Goal: Task Accomplishment & Management: Manage account settings

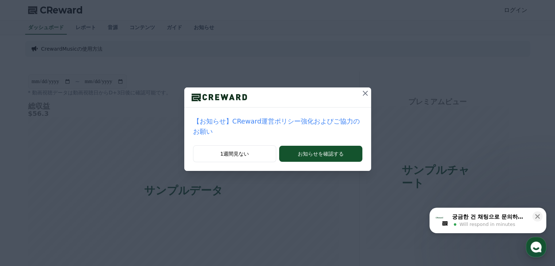
click at [361, 93] on icon at bounding box center [365, 93] width 9 height 9
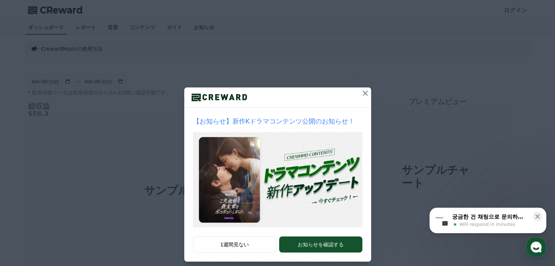
click at [361, 90] on icon at bounding box center [365, 93] width 9 height 9
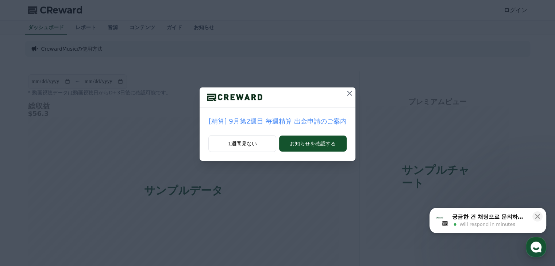
click at [347, 93] on icon at bounding box center [349, 93] width 5 height 5
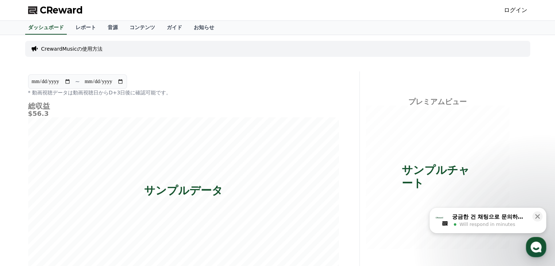
click at [514, 12] on link "ログイン" at bounding box center [515, 10] width 23 height 9
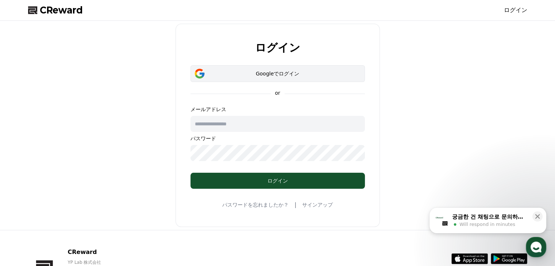
click at [241, 69] on button "Googleでログイン" at bounding box center [277, 73] width 174 height 17
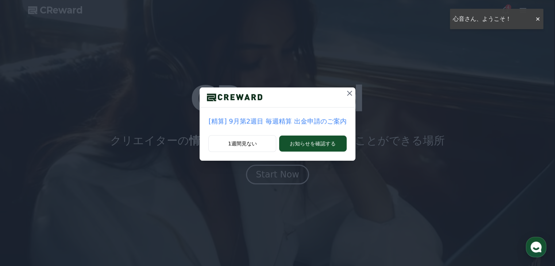
click at [347, 92] on icon at bounding box center [349, 93] width 5 height 5
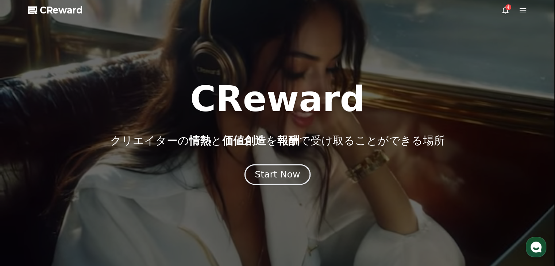
click at [274, 176] on div "Start Now" at bounding box center [277, 175] width 45 height 12
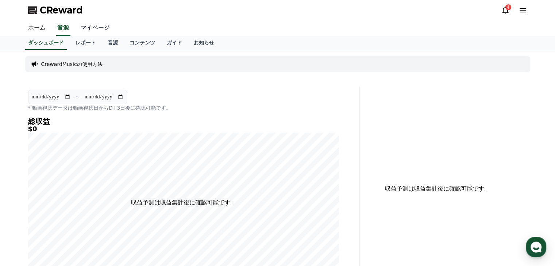
click at [88, 28] on link "マイページ" at bounding box center [95, 27] width 41 height 15
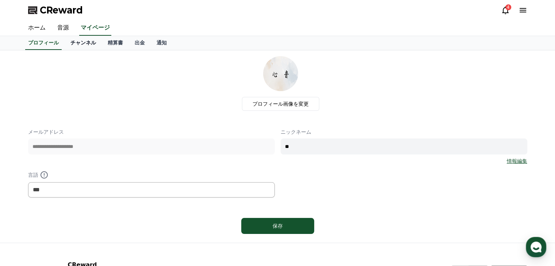
click at [71, 41] on link "チャンネル" at bounding box center [83, 43] width 37 height 14
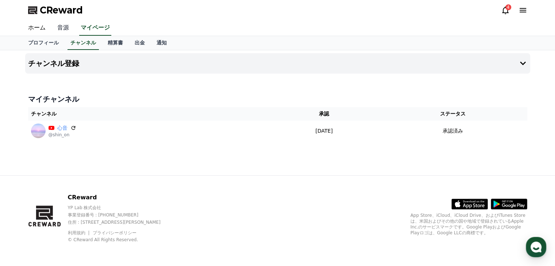
click at [59, 29] on link "音源" at bounding box center [62, 27] width 23 height 15
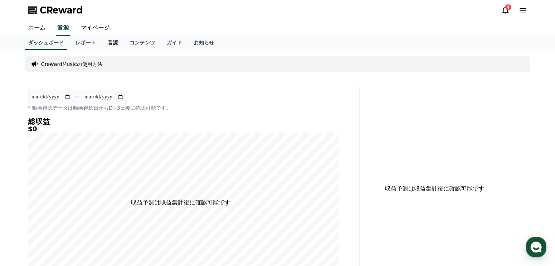
click at [102, 45] on link "音源" at bounding box center [113, 43] width 22 height 14
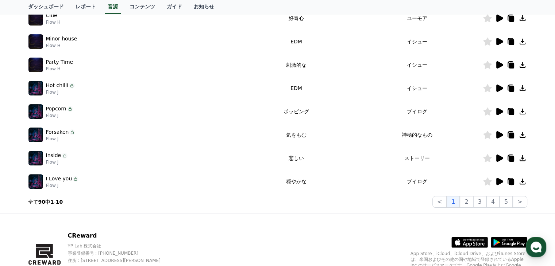
scroll to position [227, 0]
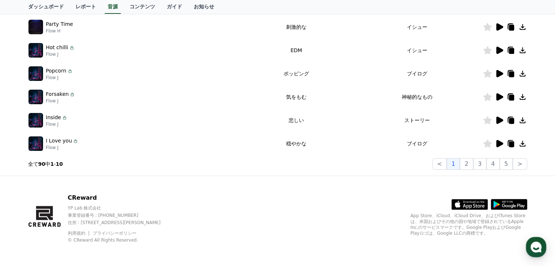
click at [499, 143] on icon at bounding box center [499, 143] width 7 height 7
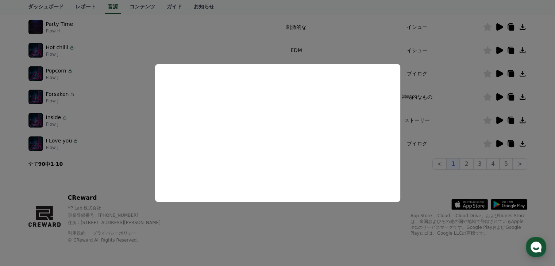
click at [445, 128] on button "close modal" at bounding box center [277, 133] width 555 height 266
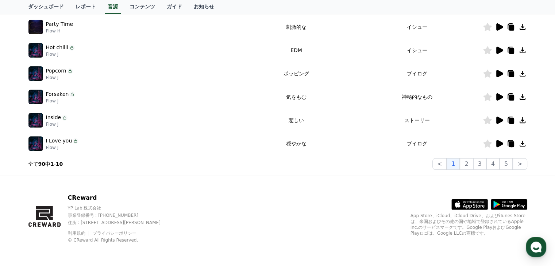
click at [521, 143] on icon at bounding box center [522, 143] width 9 height 9
